Goal: Find specific page/section: Find specific page/section

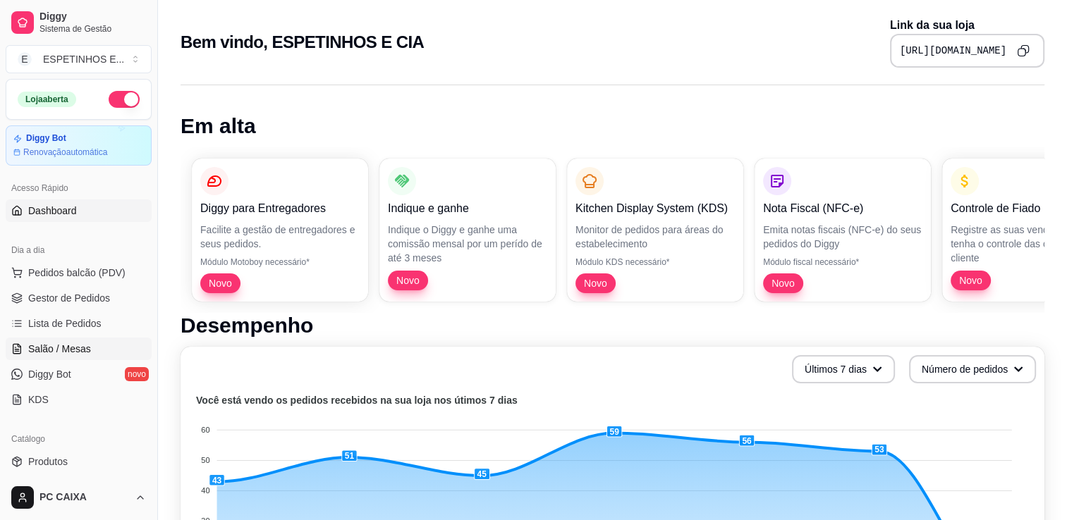
click at [59, 343] on span "Salão / Mesas" at bounding box center [59, 349] width 63 height 14
click at [84, 346] on span "Salão / Mesas" at bounding box center [59, 349] width 63 height 14
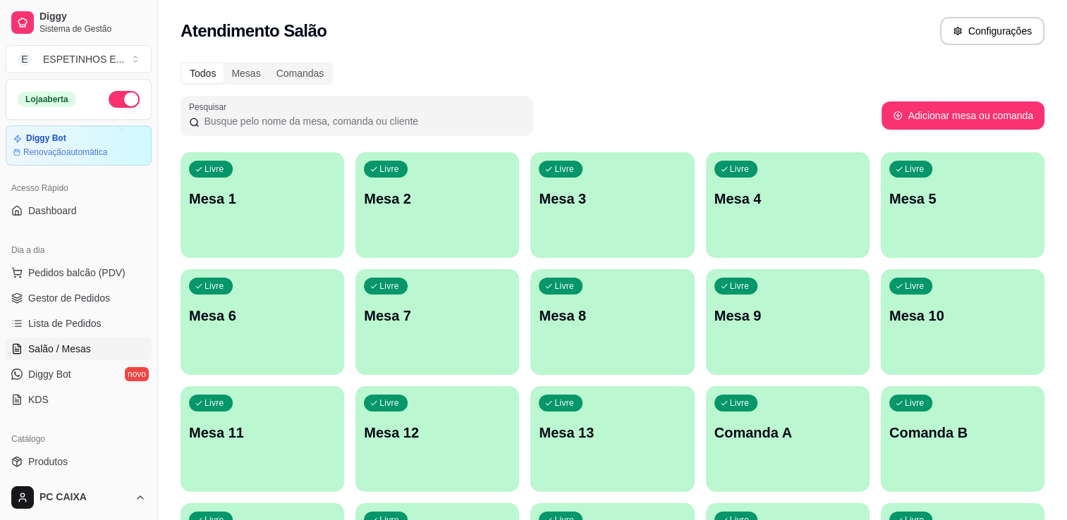
click at [447, 40] on div "Atendimento Salão Configurações" at bounding box center [613, 31] width 864 height 28
click at [376, 39] on div "Atendimento Salão Configurações" at bounding box center [613, 31] width 864 height 28
click at [59, 349] on span "Salão / Mesas" at bounding box center [59, 349] width 63 height 14
